Goal: Transaction & Acquisition: Purchase product/service

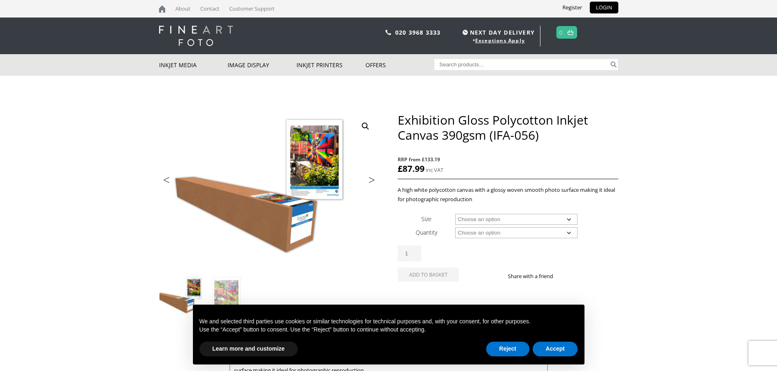
click at [629, 247] on body "NEXT DAY DELIVERY * Exceptions Apply About Contact Customer Support Register LO…" at bounding box center [388, 185] width 777 height 371
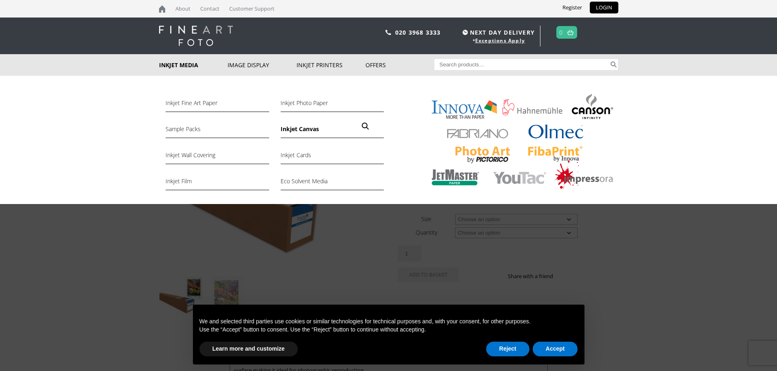
click at [282, 130] on link "Inkjet Canvas" at bounding box center [332, 131] width 103 height 14
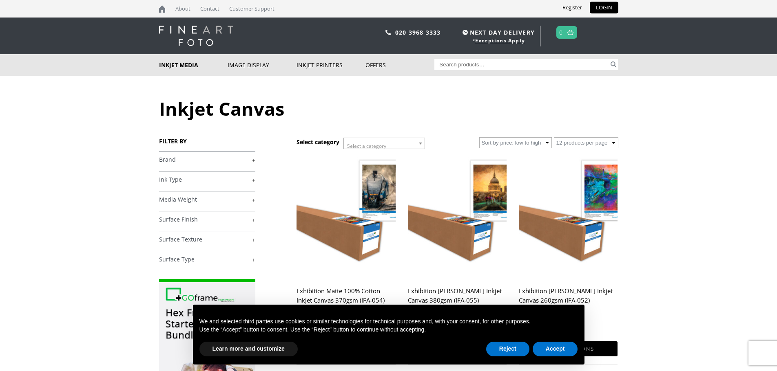
click at [526, 140] on select "Sort by latest Sort by price: low to high Sort by price: high to low" at bounding box center [515, 142] width 73 height 11
click at [698, 168] on body "NEXT DAY DELIVERY * Exceptions Apply About Contact Customer Support Register LO…" at bounding box center [388, 185] width 777 height 371
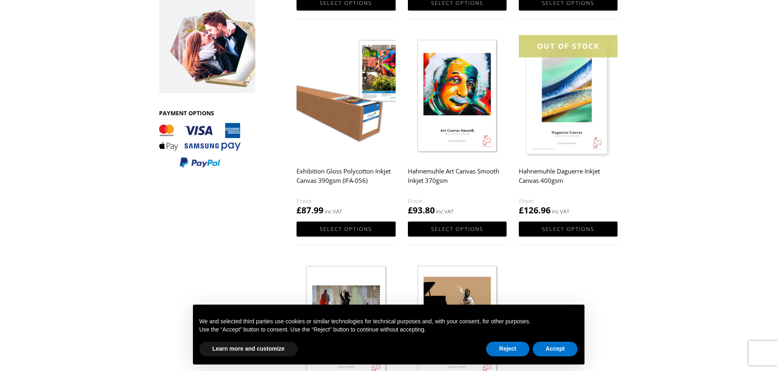
scroll to position [367, 0]
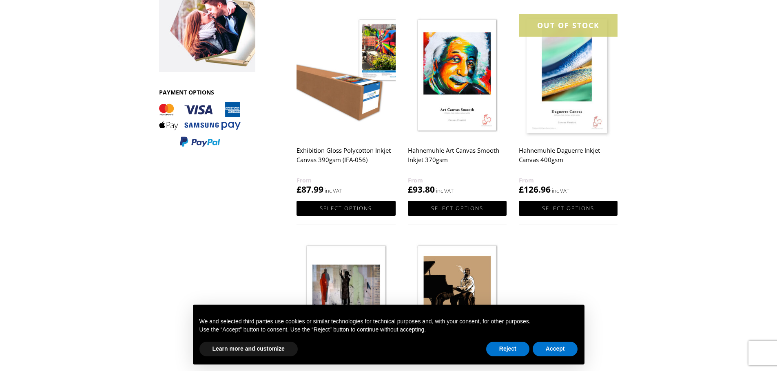
click at [343, 152] on h2 "Exhibition Gloss Polycotton Inkjet Canvas 390gsm (IFA-056)" at bounding box center [345, 159] width 99 height 33
click at [363, 57] on img at bounding box center [345, 76] width 99 height 124
click at [356, 151] on h2 "Exhibition Gloss Polycotton Inkjet Canvas 390gsm (IFA-056)" at bounding box center [345, 159] width 99 height 33
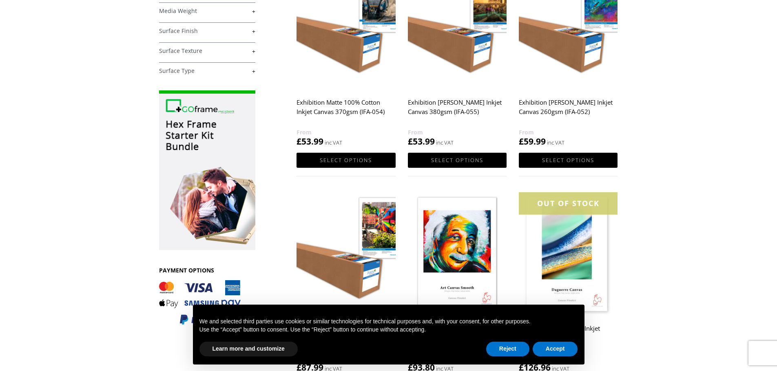
scroll to position [122, 0]
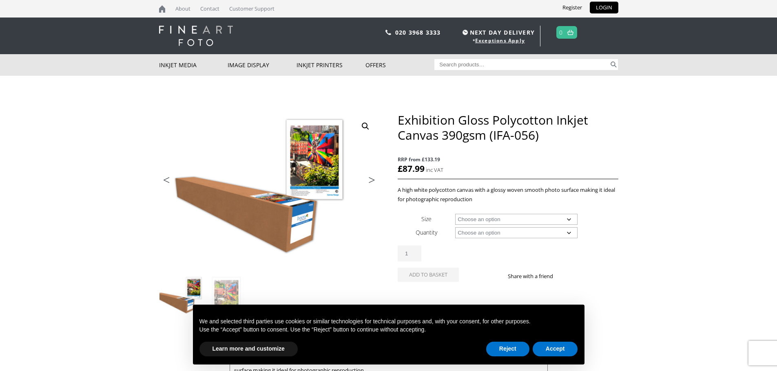
click at [476, 225] on td "Choose an option 17" Wide Roll 24" Wide Roll 36" Wide Roll 44" Wide Roll 60" Wi…" at bounding box center [536, 218] width 163 height 13
click at [480, 217] on select "Choose an option 17" Wide Roll 24" Wide Roll 36" Wide Roll 44" Wide Roll 60" Wi…" at bounding box center [516, 219] width 122 height 11
click at [455, 214] on select "Choose an option 17" Wide Roll 24" Wide Roll 36" Wide Roll 44" Wide Roll 60" Wi…" at bounding box center [516, 219] width 122 height 11
select select "24-wide-roll"
click at [467, 224] on select "Choose an option 17" Wide Roll 24" Wide Roll 36" Wide Roll 44" Wide Roll 60" Wi…" at bounding box center [516, 219] width 122 height 11
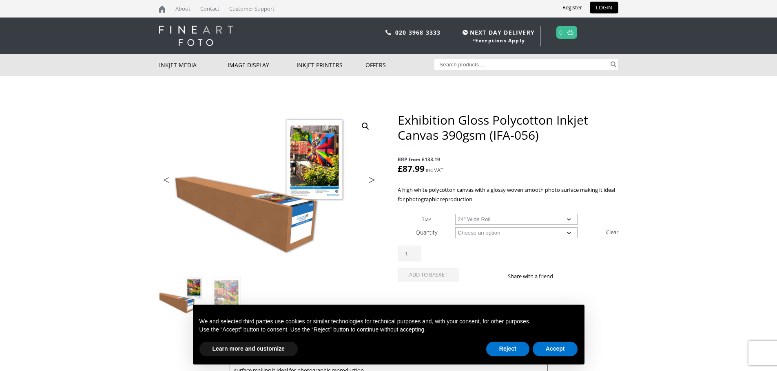
drag, startPoint x: 426, startPoint y: 209, endPoint x: 432, endPoint y: 213, distance: 7.6
click at [426, 209] on div "Exhibition Gloss Polycotton Inkjet Canvas 390gsm (IFA-056) RRP from £133.19 £ 8…" at bounding box center [508, 207] width 220 height 189
click at [474, 236] on select "Choose an option 15m" at bounding box center [516, 232] width 122 height 11
select select "15m"
click at [455, 227] on select "Choose an option 15m" at bounding box center [516, 232] width 122 height 11
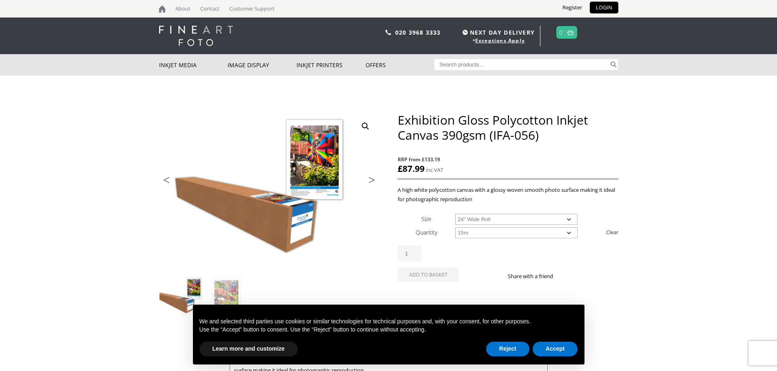
select select "24-wide-roll"
